Goal: Information Seeking & Learning: Learn about a topic

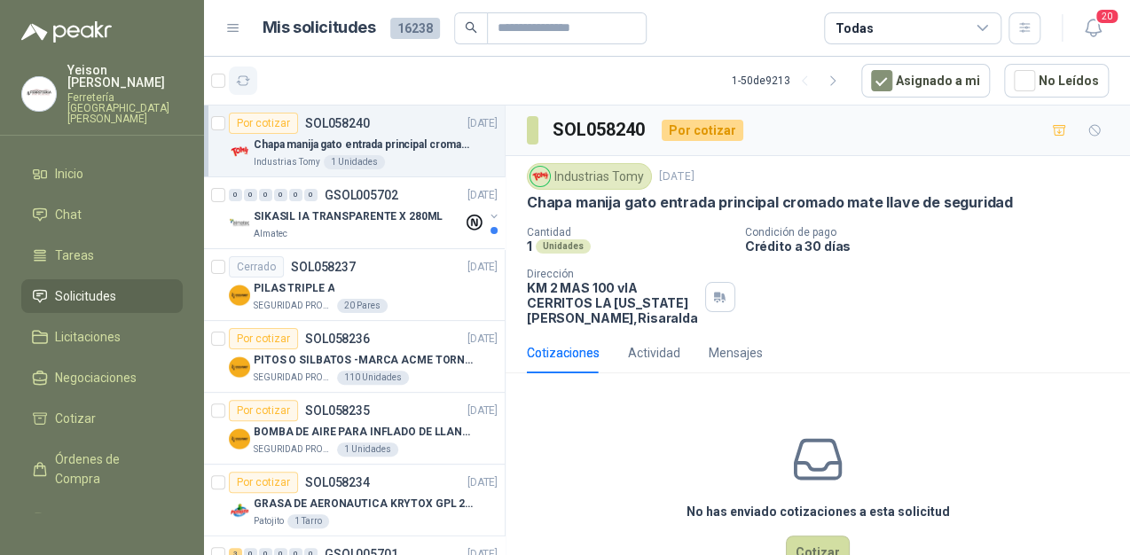
click at [241, 82] on icon "button" at bounding box center [243, 81] width 15 height 15
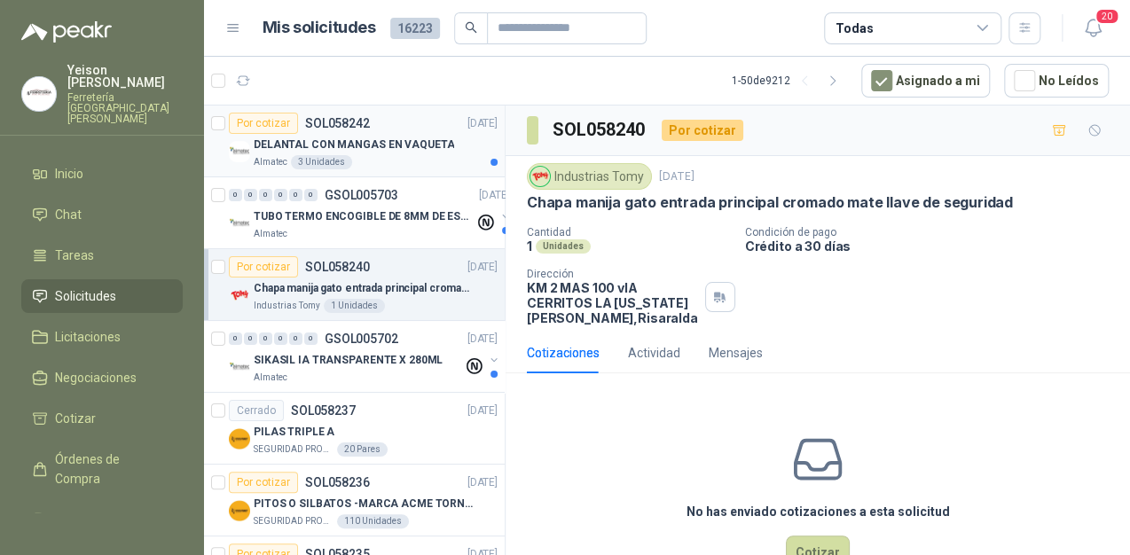
click at [300, 153] on div "DELANTAL CON MANGAS EN VAQUETA" at bounding box center [376, 144] width 244 height 21
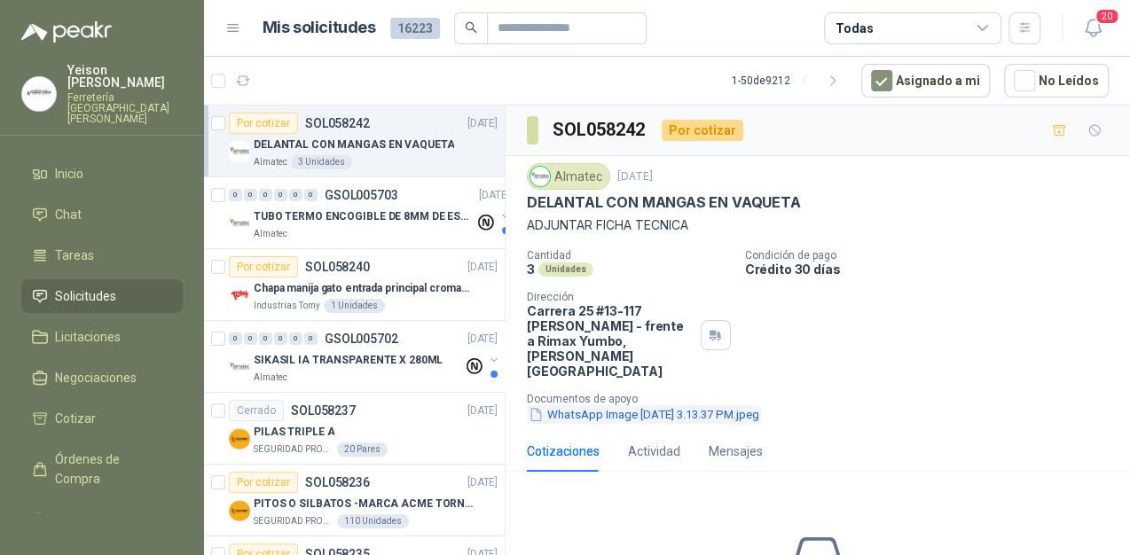
click at [607, 405] on button "WhatsApp Image [DATE] 3.13.37 PM.jpeg" at bounding box center [644, 414] width 234 height 19
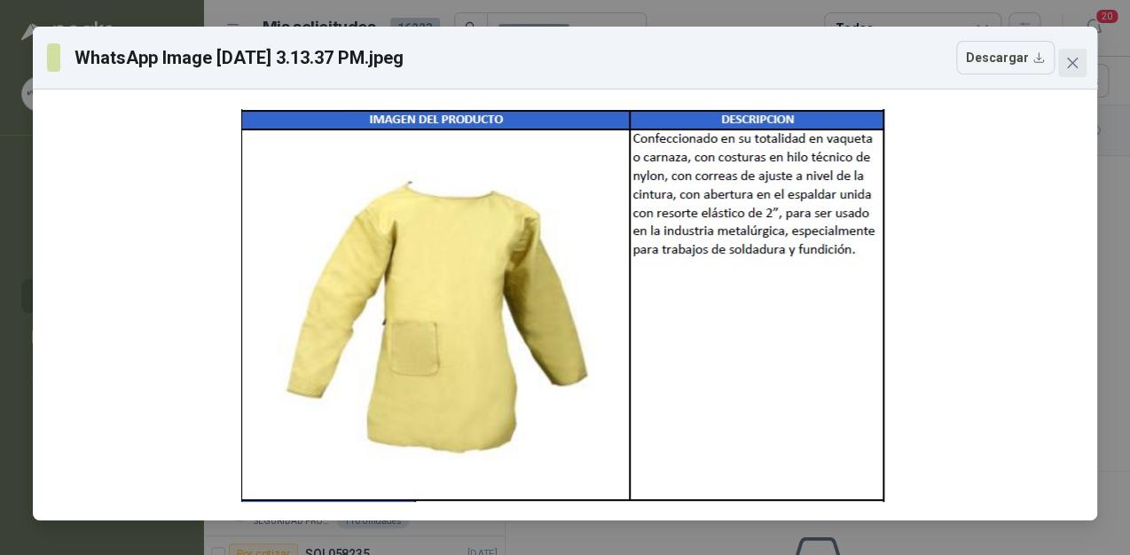
click at [1069, 56] on icon "close" at bounding box center [1072, 63] width 14 height 14
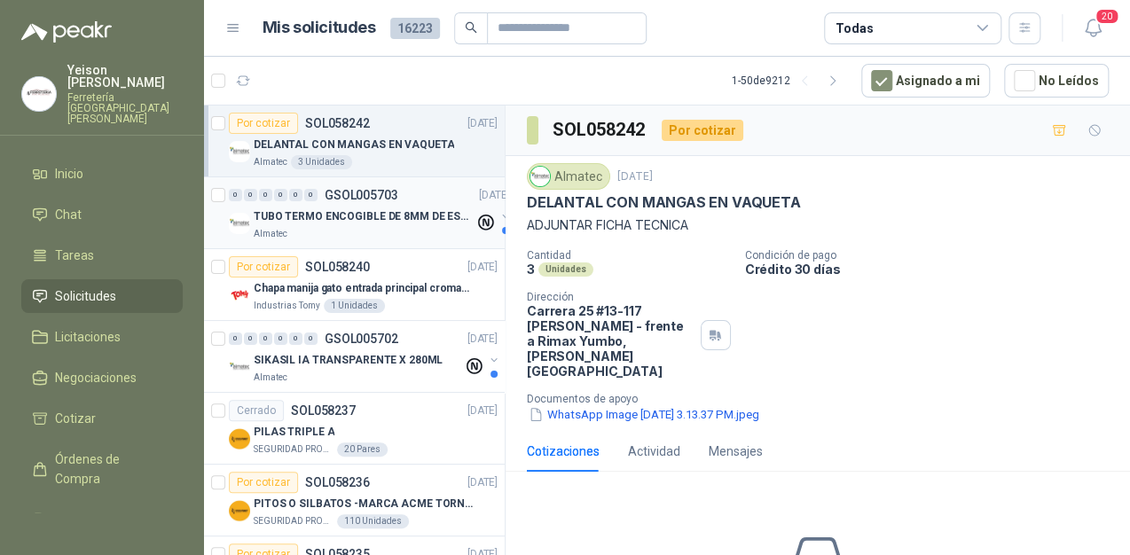
click at [298, 220] on p "TUBO TERMO ENCOGIBLE DE 8MM DE ESPESOR X 5CMS" at bounding box center [364, 216] width 221 height 17
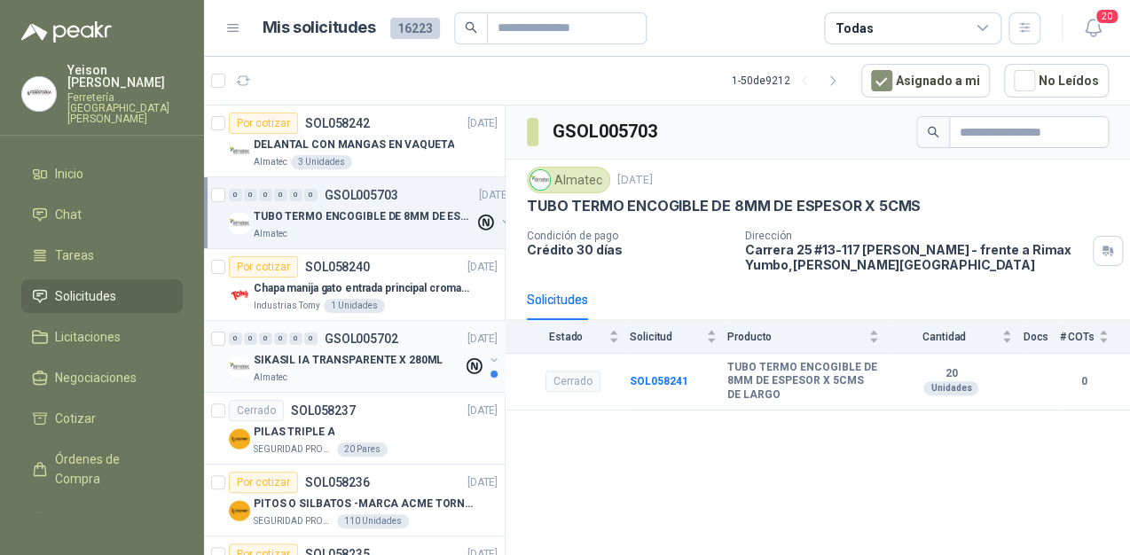
click at [360, 356] on p "SIKASIL IA TRANSPARENTE X 280ML" at bounding box center [348, 360] width 189 height 17
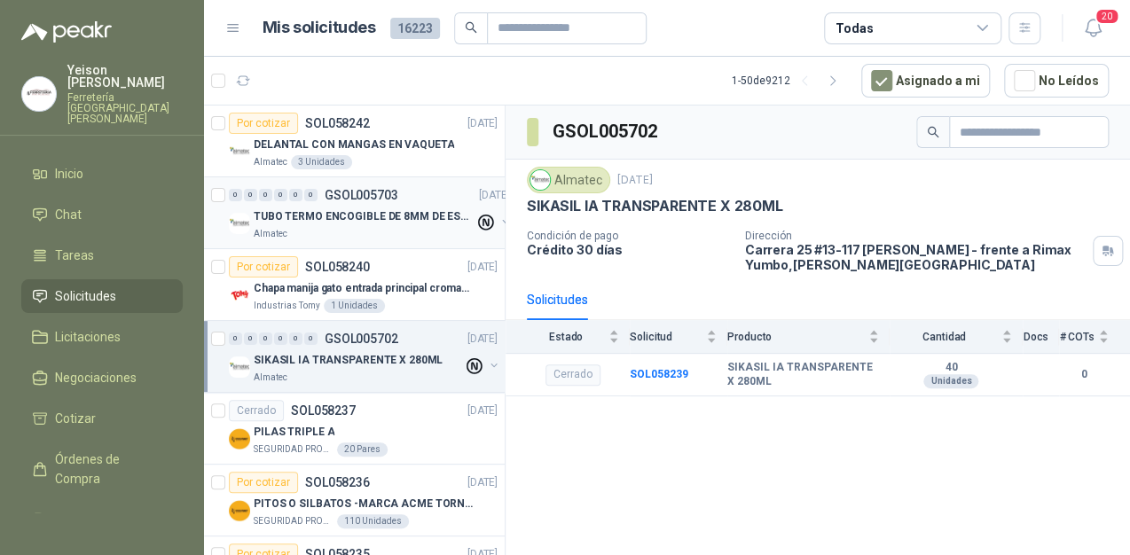
click at [396, 216] on p "TUBO TERMO ENCOGIBLE DE 8MM DE ESPESOR X 5CMS" at bounding box center [364, 216] width 221 height 17
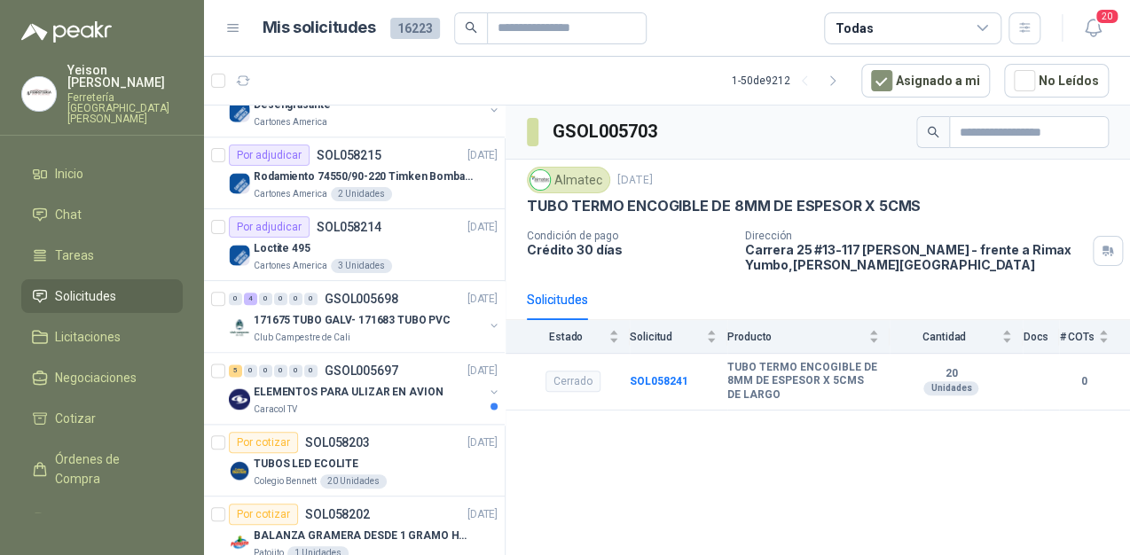
scroll to position [825, 0]
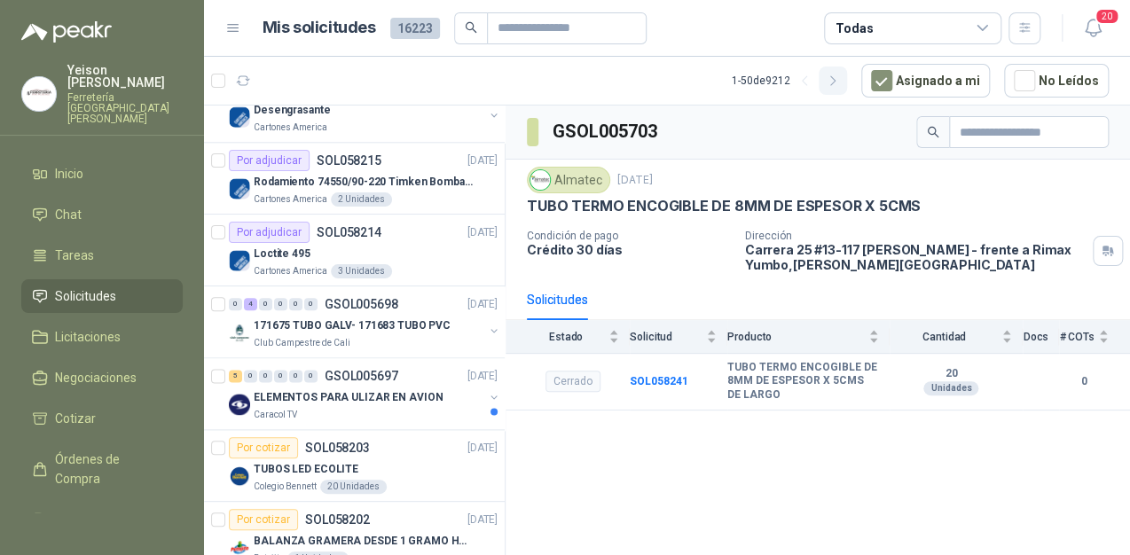
click at [835, 83] on icon "button" at bounding box center [832, 80] width 4 height 9
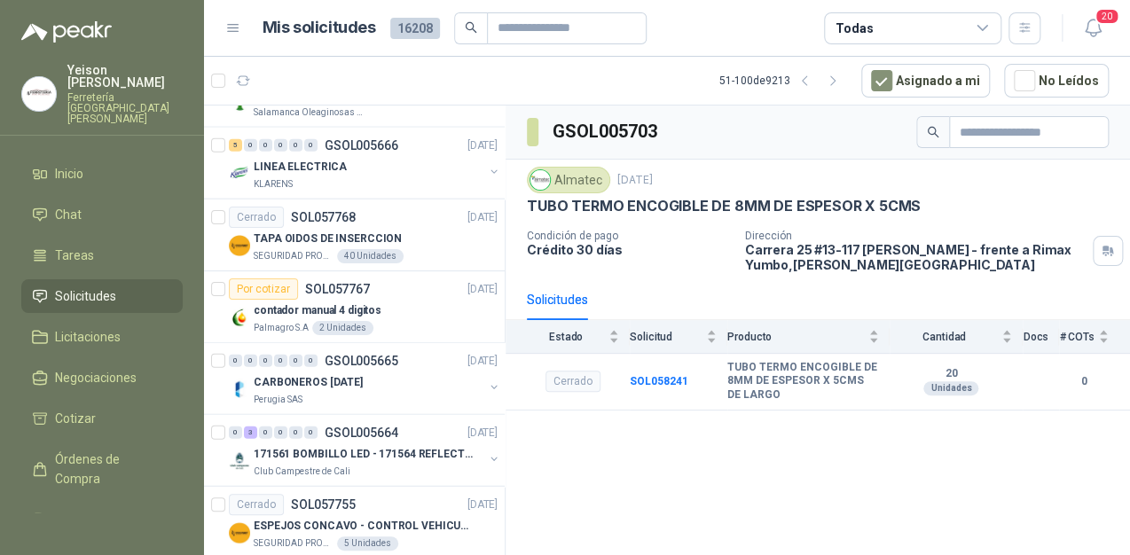
scroll to position [1987, 0]
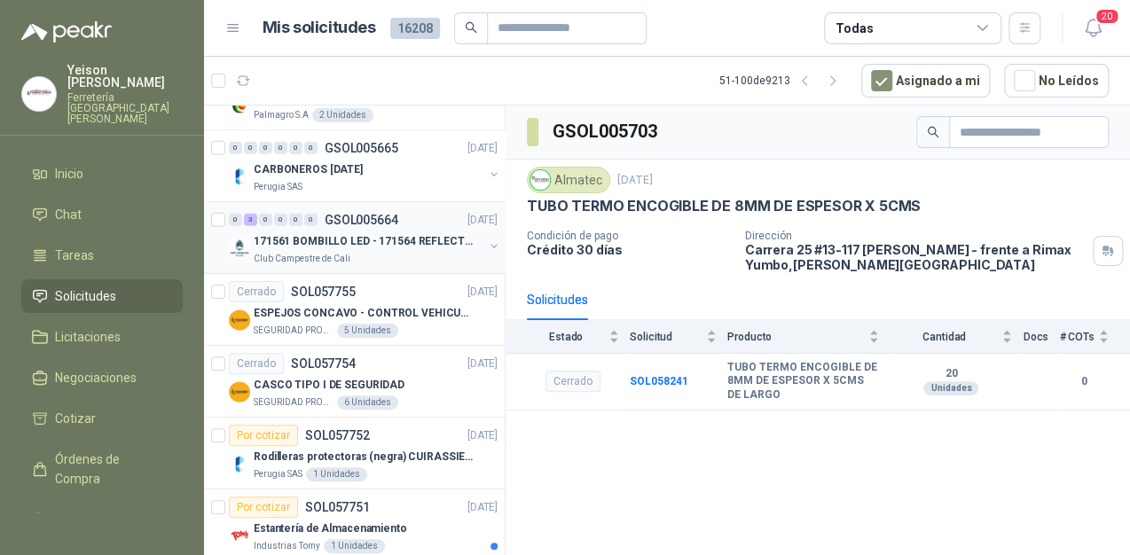
click at [390, 233] on p "171561 BOMBILLO LED - 171564 REFLECTOR 50W" at bounding box center [364, 241] width 221 height 17
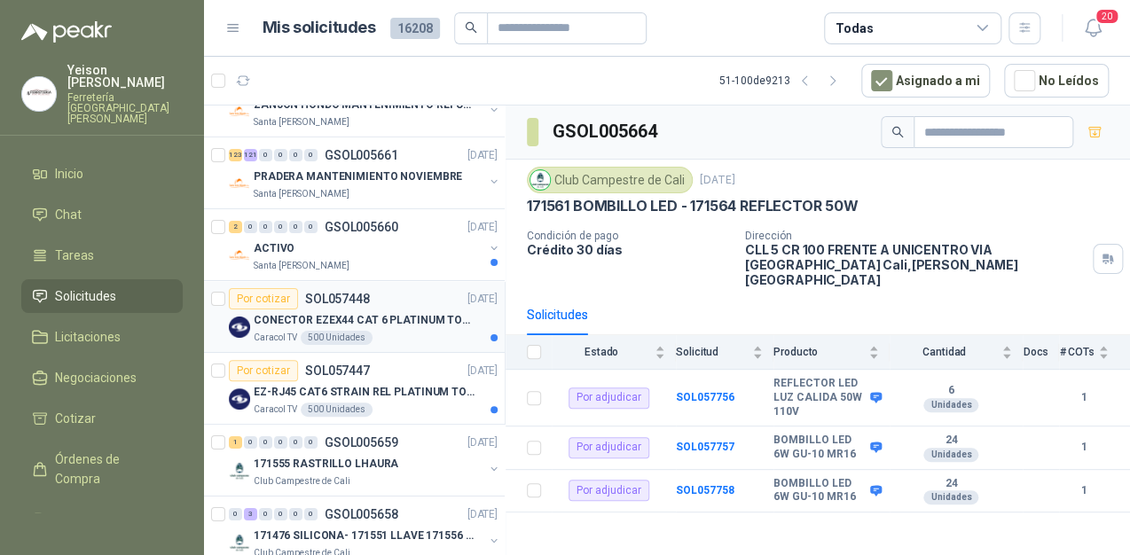
scroll to position [2767, 0]
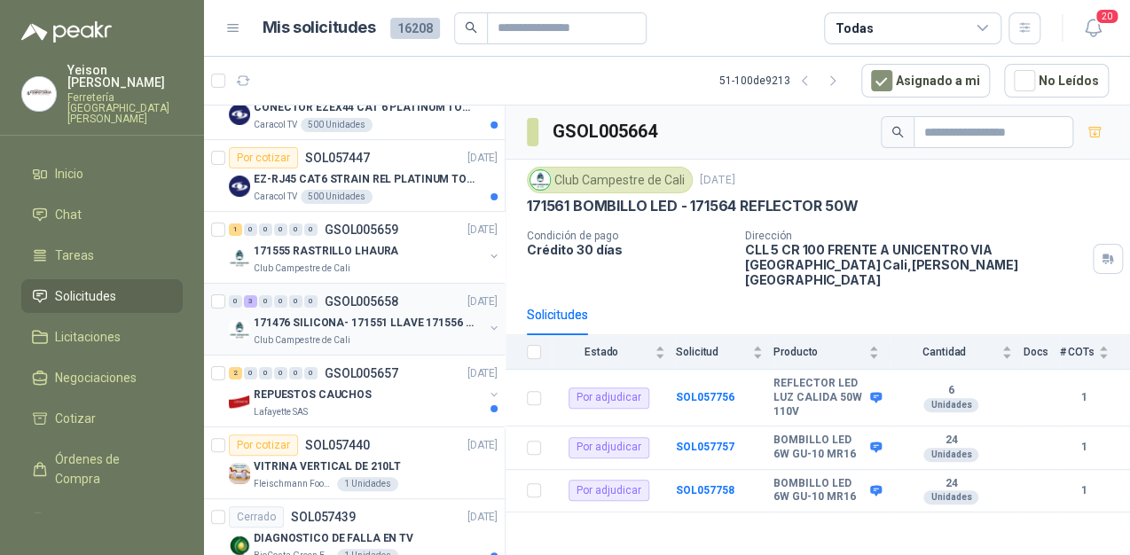
click at [395, 295] on p "GSOL005658" at bounding box center [362, 301] width 74 height 12
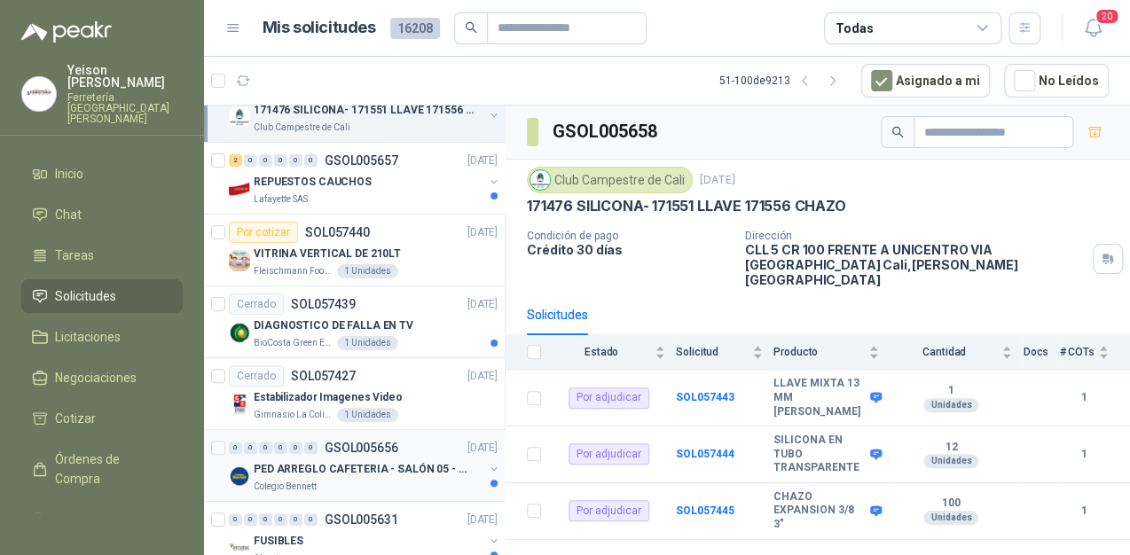
scroll to position [3167, 0]
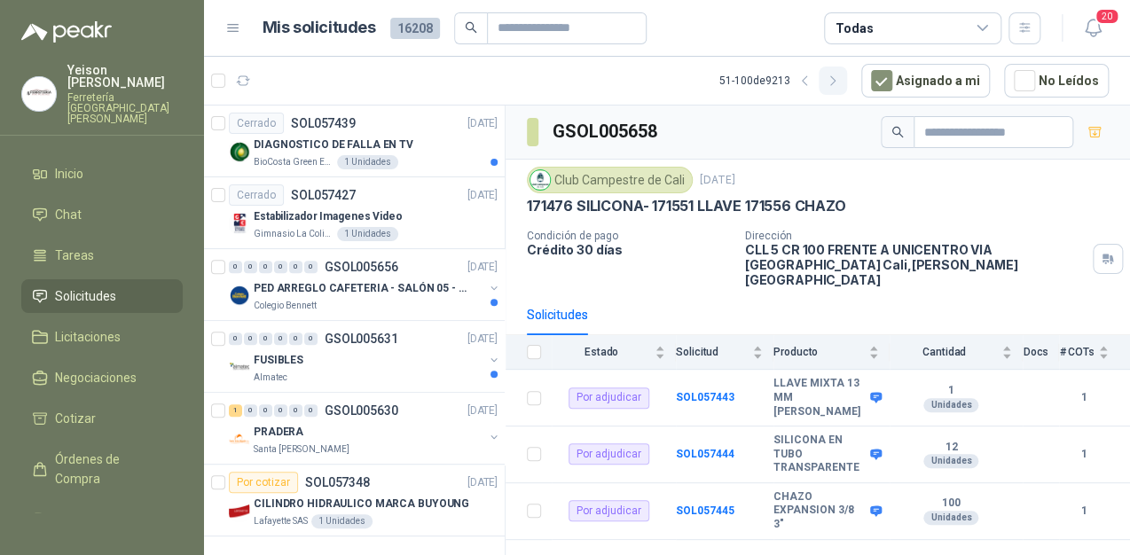
click at [841, 85] on icon "button" at bounding box center [833, 81] width 15 height 15
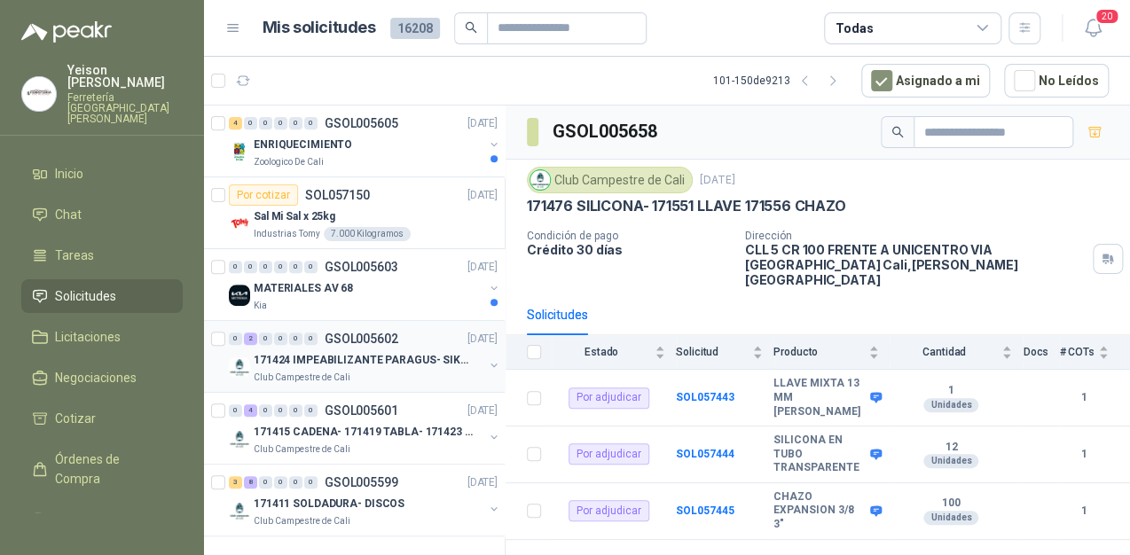
click at [399, 352] on p "171424 IMPEABILIZANTE PARAGUS- SIKALASTIC" at bounding box center [364, 360] width 221 height 17
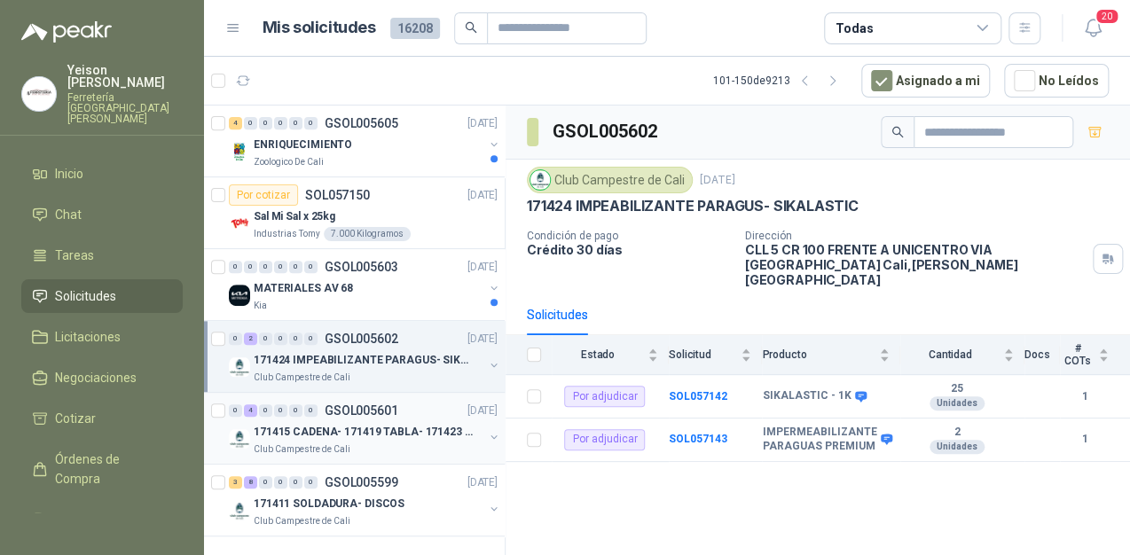
click at [394, 424] on p "171415 CADENA- 171419 TABLA- 171423 VARILLA" at bounding box center [364, 432] width 221 height 17
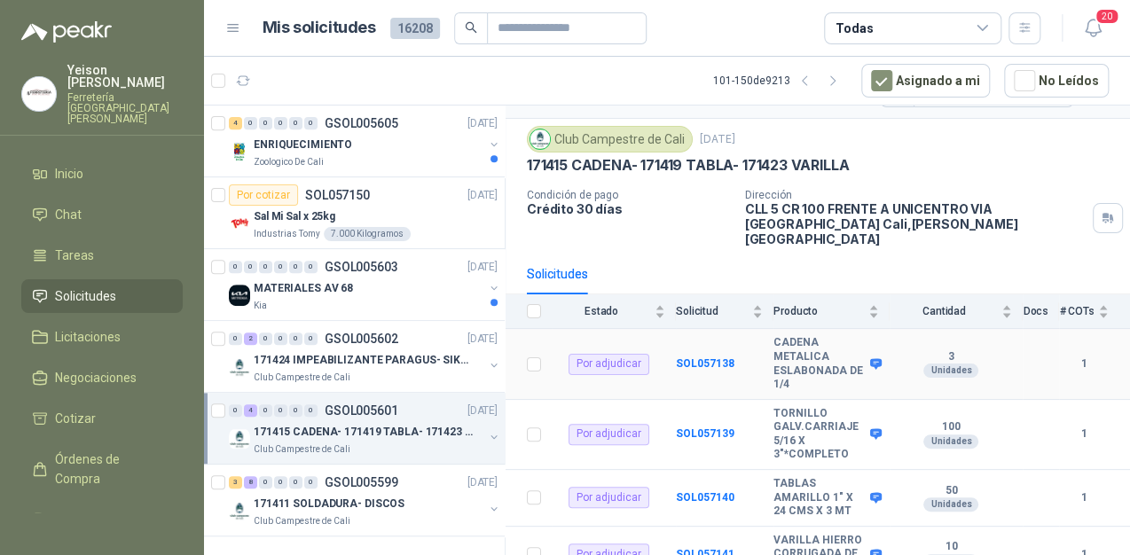
scroll to position [60, 0]
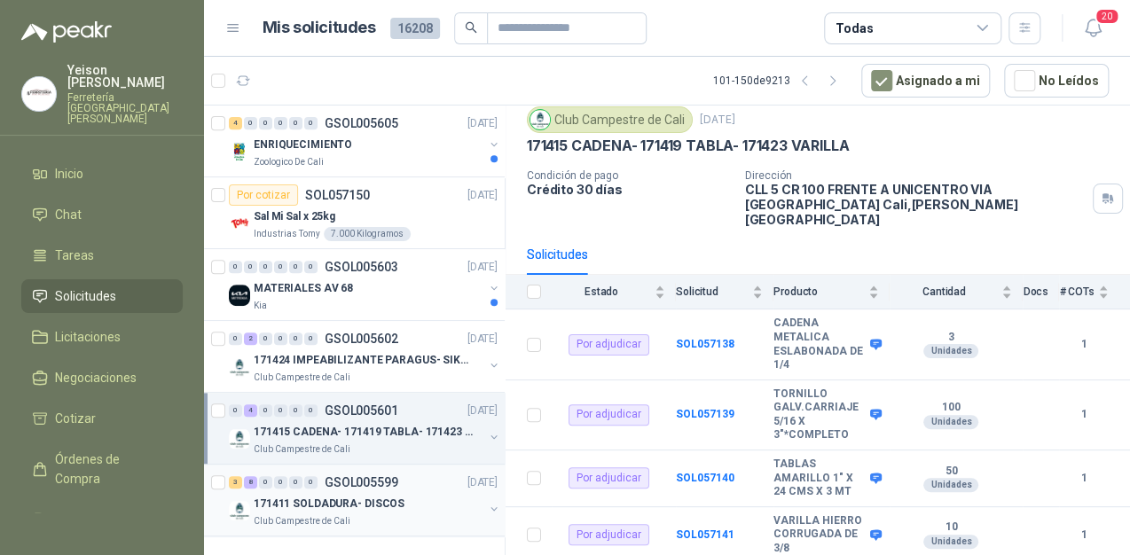
click at [363, 475] on div "3 8 0 0 0 0 GSOL005599 [DATE]" at bounding box center [365, 482] width 272 height 21
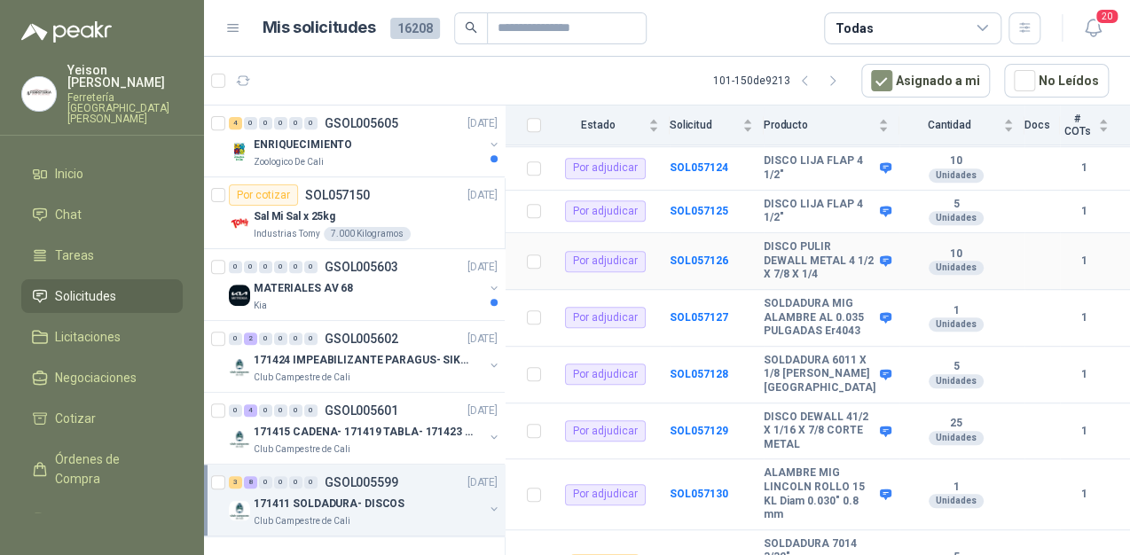
scroll to position [429, 0]
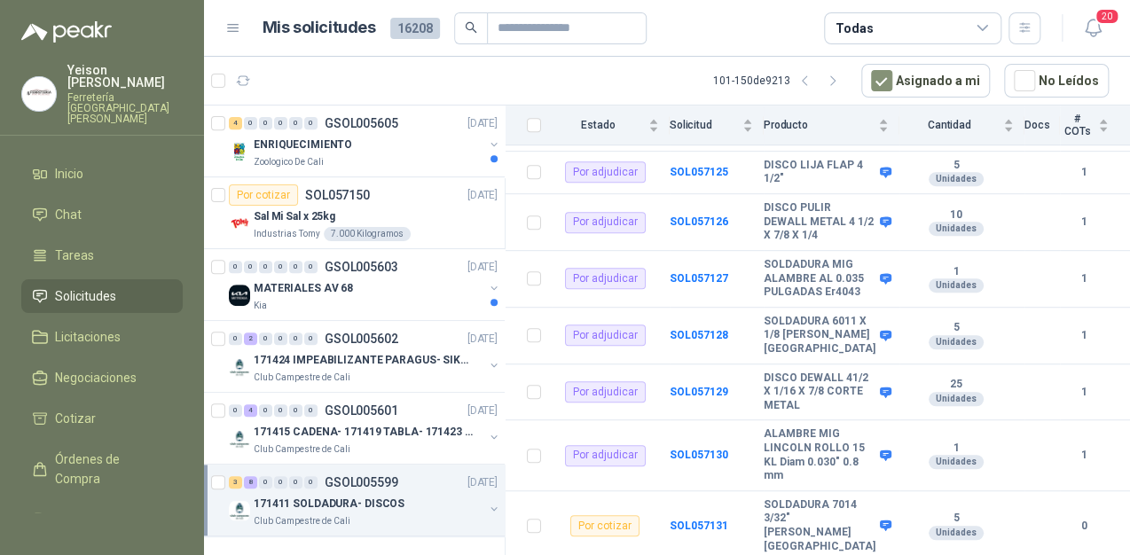
click at [330, 477] on div "3 8 0 0 0 0 GSOL005599 [DATE]" at bounding box center [365, 482] width 272 height 21
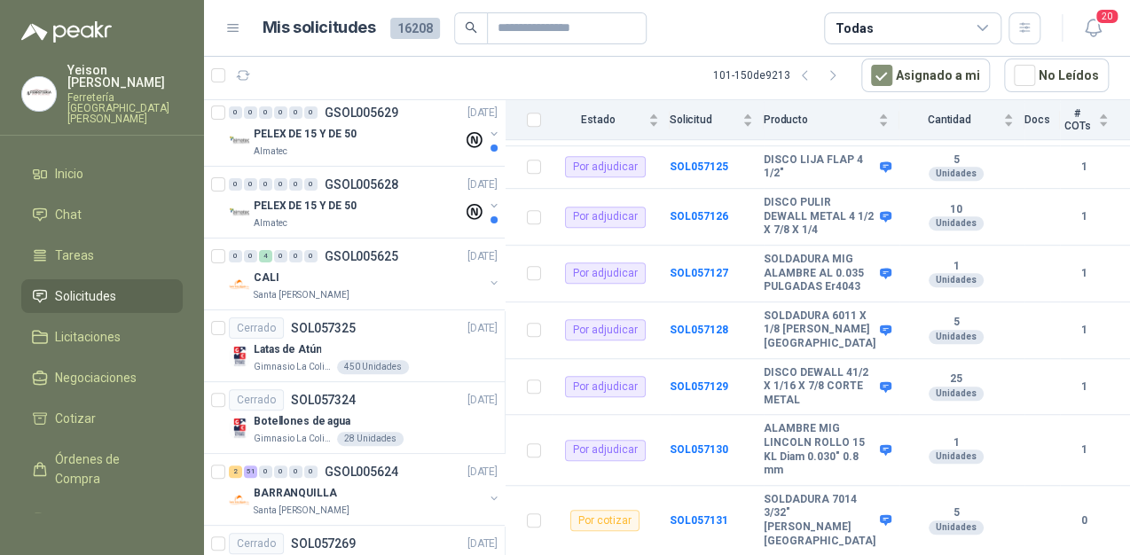
scroll to position [0, 0]
